Goal: Information Seeking & Learning: Learn about a topic

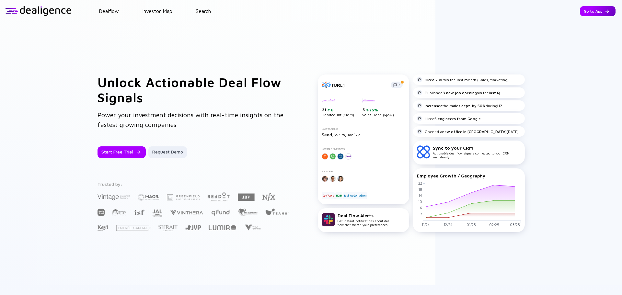
click at [580, 7] on div "Go to App" at bounding box center [598, 11] width 36 height 10
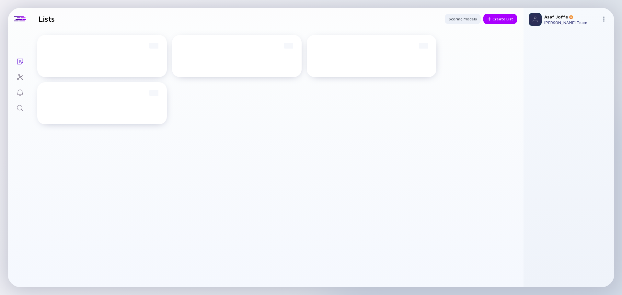
click at [23, 107] on icon "Search" at bounding box center [20, 108] width 8 height 8
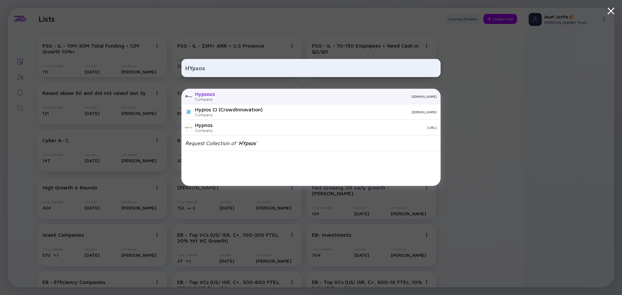
type input "HYpsos"
click at [223, 95] on div "hypsous.com" at bounding box center [328, 97] width 217 height 4
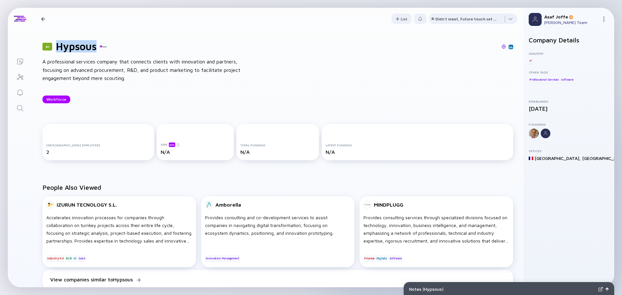
drag, startPoint x: 96, startPoint y: 46, endPoint x: 56, endPoint y: 46, distance: 39.5
click at [56, 46] on h1 "Hypsous" at bounding box center [76, 46] width 40 height 12
copy h1 "Hypsous"
click at [14, 106] on link "Search" at bounding box center [20, 108] width 24 height 16
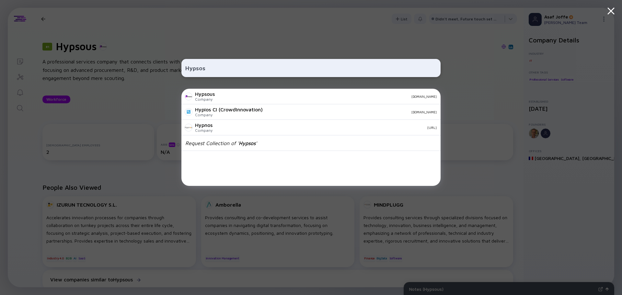
type input "Hypsos"
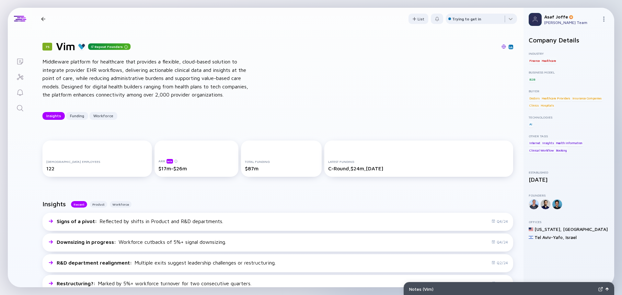
click at [399, 62] on div "75 Vim Repeat Founders Middleware platform for healthcare that provides a flexi…" at bounding box center [277, 80] width 491 height 100
drag, startPoint x: 75, startPoint y: 105, endPoint x: 68, endPoint y: 103, distance: 7.3
click at [68, 99] on div "Middleware platform for healthcare that provides a flexible, cloud-based soluti…" at bounding box center [145, 78] width 207 height 41
click at [65, 90] on div "Middleware platform for healthcare that provides a flexible, cloud-based soluti…" at bounding box center [145, 78] width 207 height 41
click at [63, 86] on div "Middleware platform for healthcare that provides a flexible, cloud-based soluti…" at bounding box center [145, 78] width 207 height 41
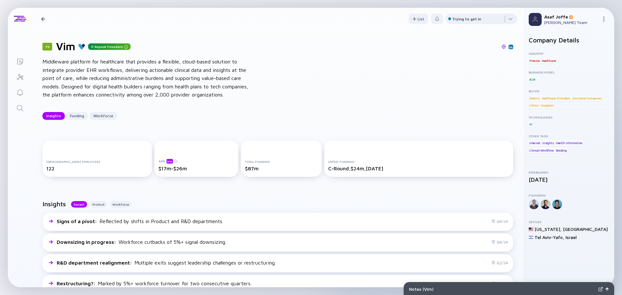
click at [70, 89] on div "Middleware platform for healthcare that provides a flexible, cloud-based soluti…" at bounding box center [145, 78] width 207 height 41
click at [433, 155] on div "Latest Funding C-Round, $24m, Jun 2021" at bounding box center [418, 159] width 189 height 36
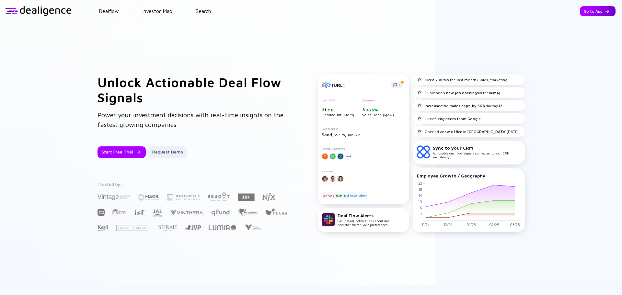
click at [582, 14] on div "Go to App" at bounding box center [598, 11] width 36 height 10
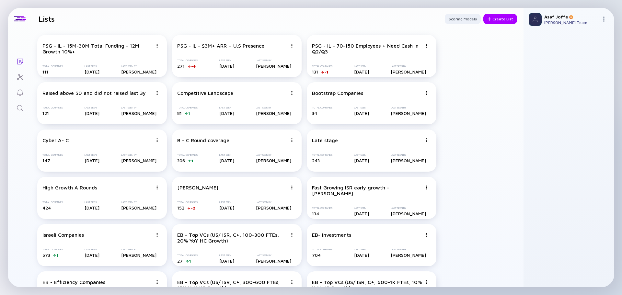
click at [11, 108] on link "Search" at bounding box center [20, 108] width 24 height 16
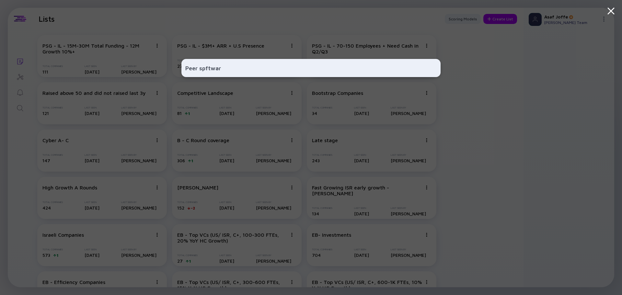
type input "Peer spftware"
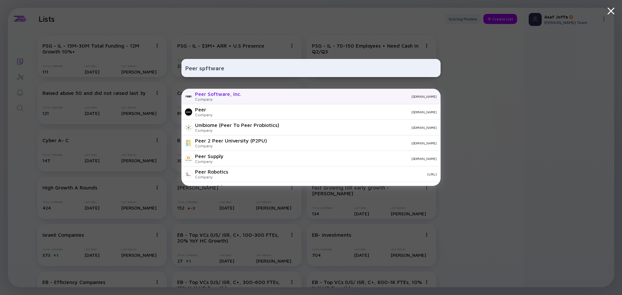
click at [237, 92] on div "Peer Software, Inc." at bounding box center [218, 94] width 46 height 6
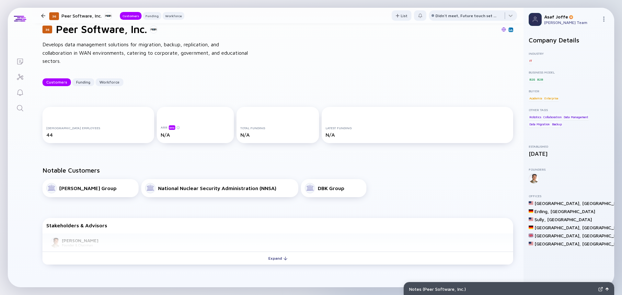
scroll to position [65, 0]
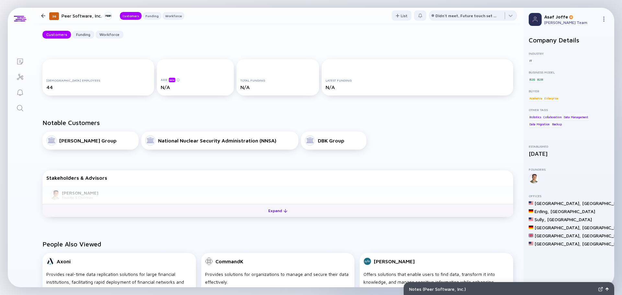
click at [247, 211] on button "Expand" at bounding box center [277, 210] width 471 height 13
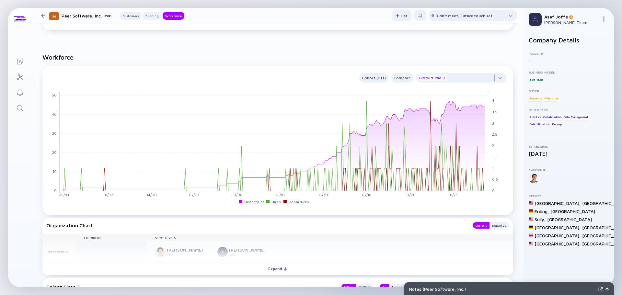
scroll to position [259, 0]
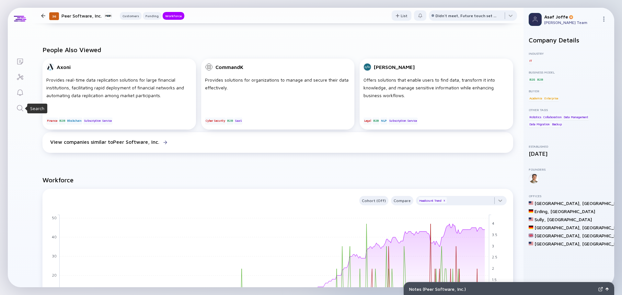
click at [20, 108] on icon "Search" at bounding box center [20, 108] width 8 height 8
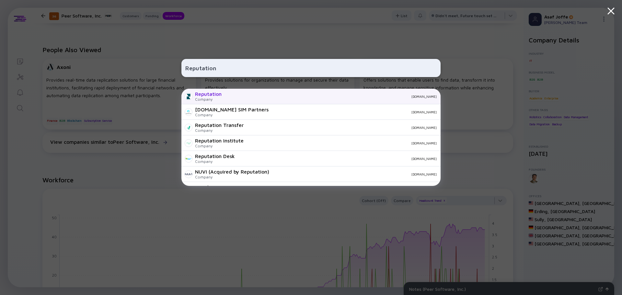
type input "Reputation"
click at [233, 98] on div "[DOMAIN_NAME]" at bounding box center [332, 97] width 210 height 4
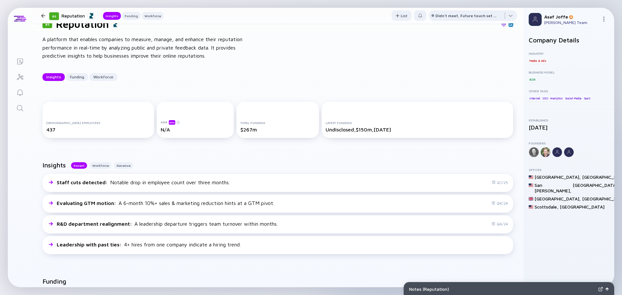
scroll to position [65, 0]
